Goal: Task Accomplishment & Management: Manage account settings

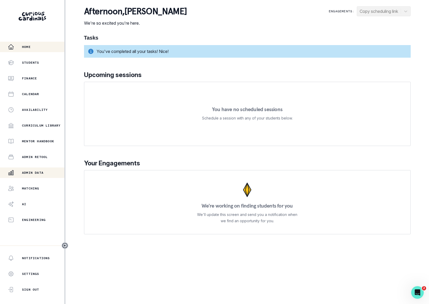
click at [38, 175] on p "Admin Data" at bounding box center [32, 173] width 21 height 4
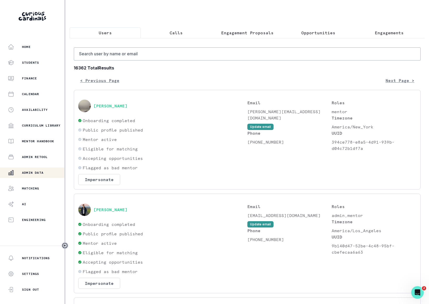
click at [315, 34] on p "Opportunities" at bounding box center [319, 33] width 34 height 6
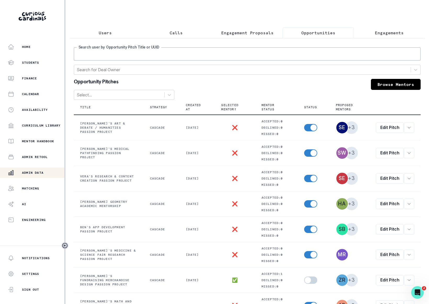
click at [268, 55] on input "Search user by Opportunity Pitch Title or UUID" at bounding box center [247, 53] width 347 height 13
type input "e"
type input "[PERSON_NAME]"
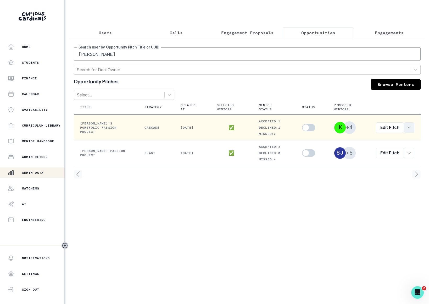
click at [411, 131] on button "row menu" at bounding box center [409, 127] width 10 height 10
click at [379, 143] on button "View order" at bounding box center [378, 141] width 71 height 8
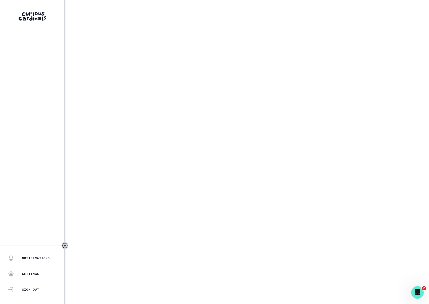
select select "17faa8e4-2b0e-4aee-abf5-4da8e9d87f5d"
select select "88fe58c5-407b-4bda-bf9f-04eeaee1bb3f"
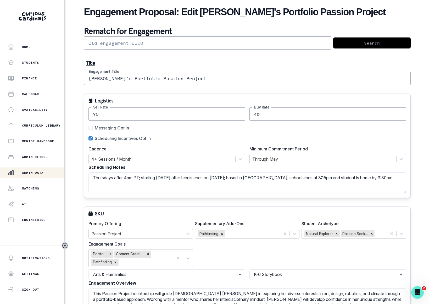
click at [37, 169] on button "Admin Data" at bounding box center [33, 172] width 66 height 10
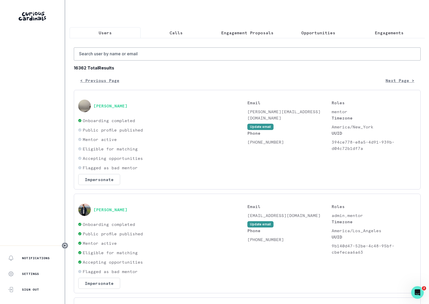
click at [234, 31] on p "Engagement Proposals" at bounding box center [247, 33] width 52 height 6
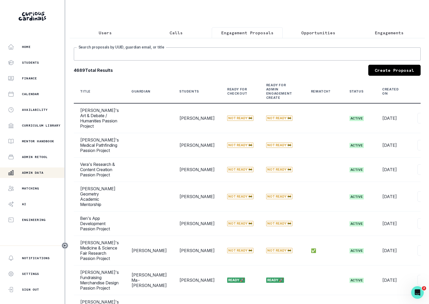
click at [174, 52] on input "Search proposals by UUID, guardian email, or title" at bounding box center [247, 53] width 347 height 13
type input "[PERSON_NAME]"
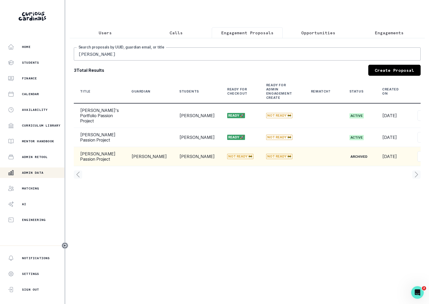
scroll to position [0, 1]
click at [304, 166] on td at bounding box center [323, 156] width 39 height 19
click at [417, 162] on button "View" at bounding box center [426, 156] width 19 height 10
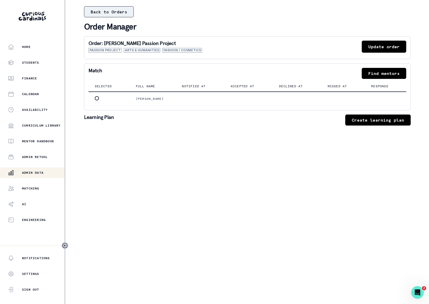
click at [123, 16] on button "Back to Orders" at bounding box center [109, 11] width 50 height 11
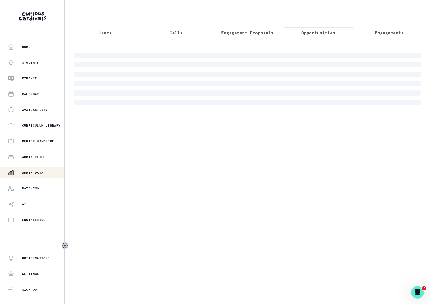
click at [307, 33] on p "Opportunities" at bounding box center [319, 33] width 34 height 6
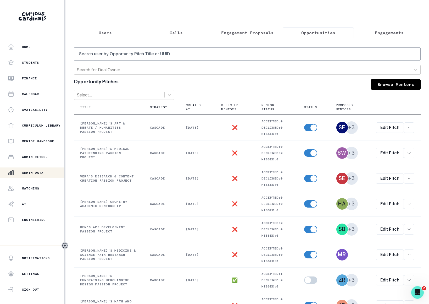
click at [382, 35] on p "Engagements" at bounding box center [389, 33] width 29 height 6
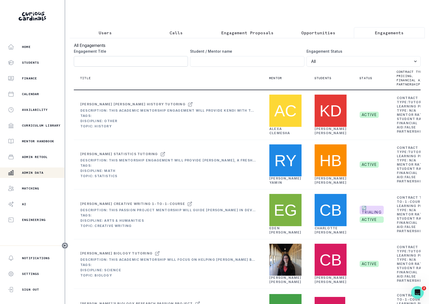
click at [140, 62] on input "Engagement Title" at bounding box center [131, 61] width 114 height 10
type input "[PERSON_NAME]"
click button "submit" at bounding box center [0, 0] width 0 height 0
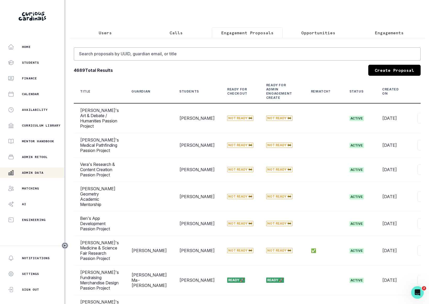
click at [246, 35] on p "Engagement Proposals" at bounding box center [247, 33] width 52 height 6
click at [177, 52] on input "Search proposals by UUID, guardian email, or title" at bounding box center [247, 53] width 347 height 13
type input "[PERSON_NAME]"
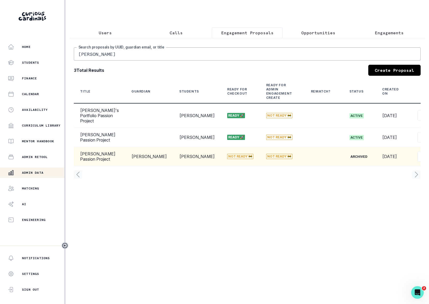
click at [125, 166] on td "[PERSON_NAME]" at bounding box center [149, 156] width 48 height 19
click at [418, 162] on button "View" at bounding box center [427, 156] width 19 height 10
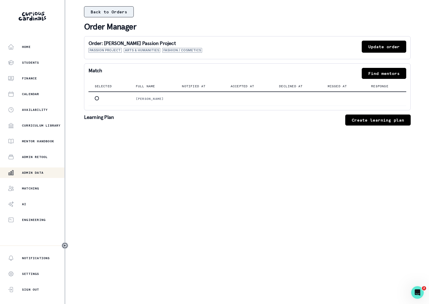
click at [119, 14] on button "Back to Orders" at bounding box center [109, 11] width 50 height 11
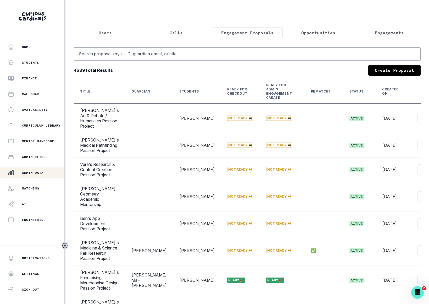
click at [179, 35] on p "Calls" at bounding box center [176, 33] width 13 height 6
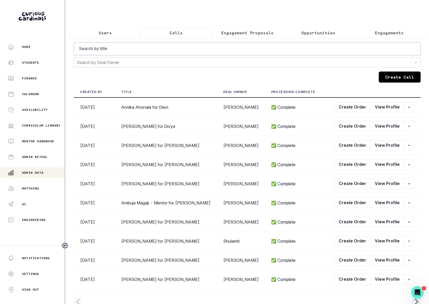
click at [259, 33] on p "Engagement Proposals" at bounding box center [247, 33] width 52 height 6
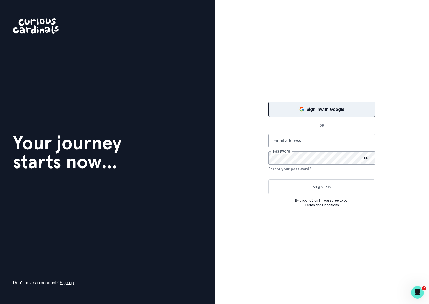
click at [315, 114] on button "Sign in with Google" at bounding box center [322, 109] width 107 height 15
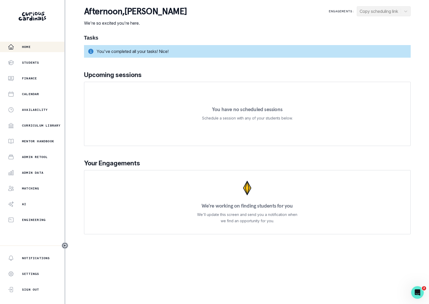
click at [33, 178] on div "Home Students Finance Calendar Availability Curriculum Library Mentor Handbook …" at bounding box center [32, 133] width 64 height 183
click at [31, 175] on p "Admin Data" at bounding box center [32, 173] width 21 height 4
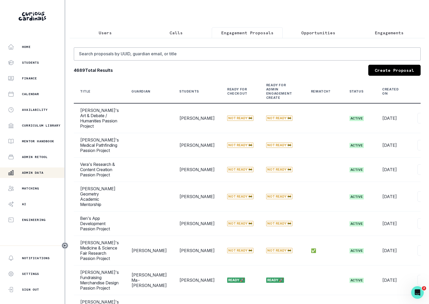
click at [243, 30] on p "Engagement Proposals" at bounding box center [247, 33] width 52 height 6
click at [194, 55] on input "Search proposals by UUID, guardian email, or title" at bounding box center [247, 53] width 347 height 13
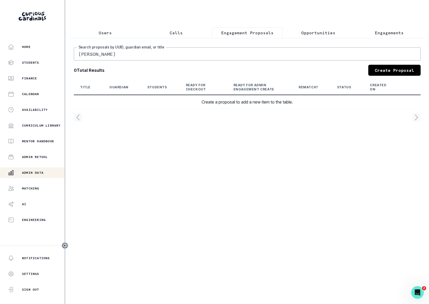
type input "[PERSON_NAME]"
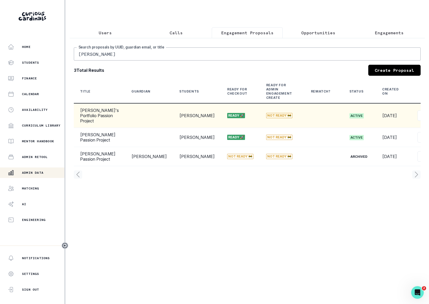
click at [374, 157] on button "Customer Link" at bounding box center [386, 157] width 58 height 8
